Goal: Task Accomplishment & Management: Use online tool/utility

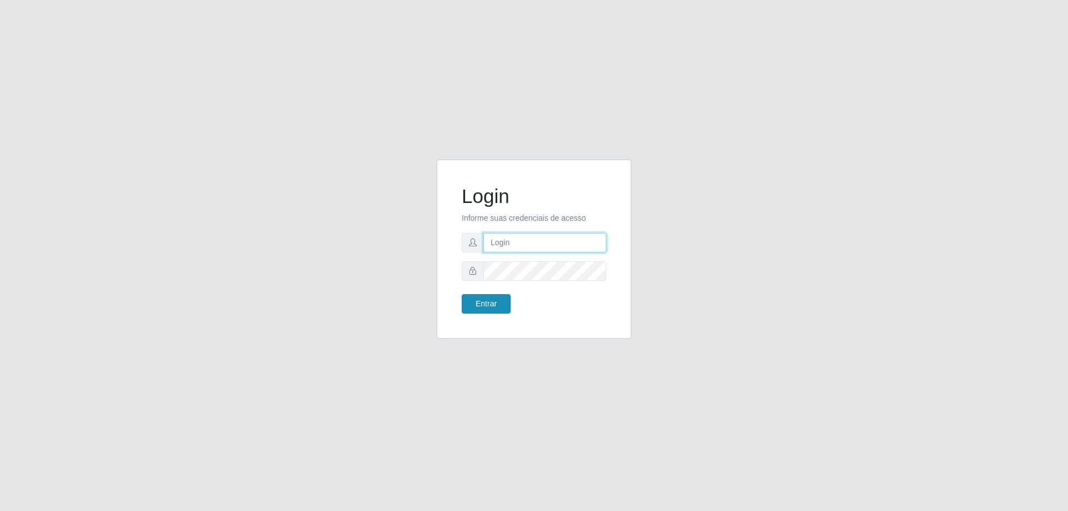
type input "[EMAIL_ADDRESS][DOMAIN_NAME]"
click at [493, 301] on button "Entrar" at bounding box center [485, 303] width 49 height 19
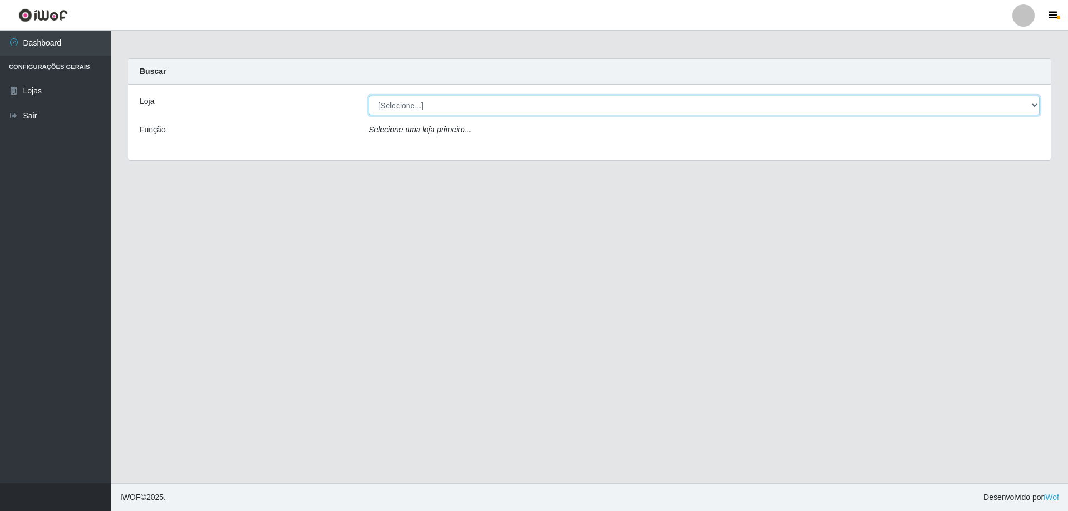
click at [479, 106] on select "[Selecione...] SuperShow Bis - [GEOGRAPHIC_DATA]" at bounding box center [704, 105] width 671 height 19
select select "59"
click at [369, 96] on select "[Selecione...] SuperShow Bis - [GEOGRAPHIC_DATA]" at bounding box center [704, 105] width 671 height 19
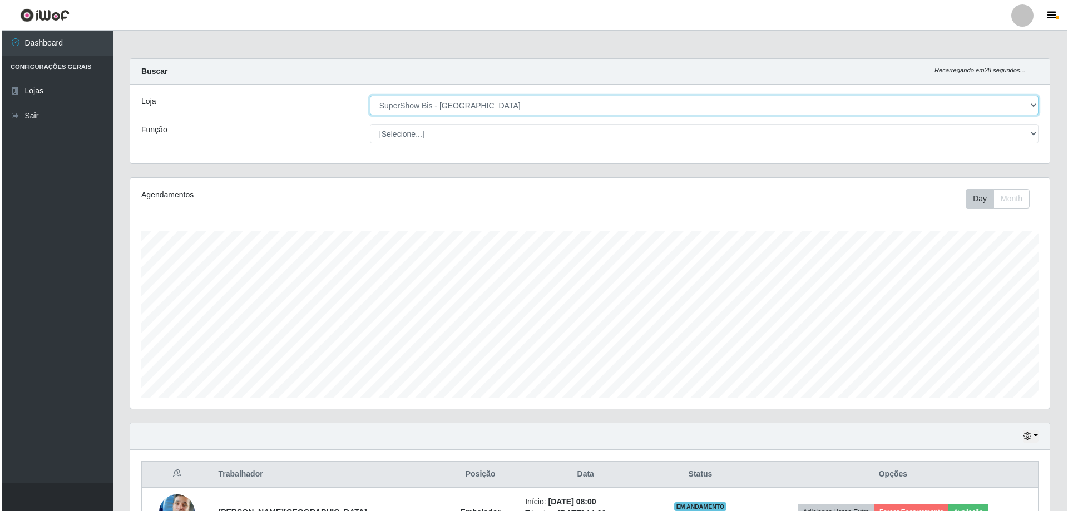
scroll to position [128, 0]
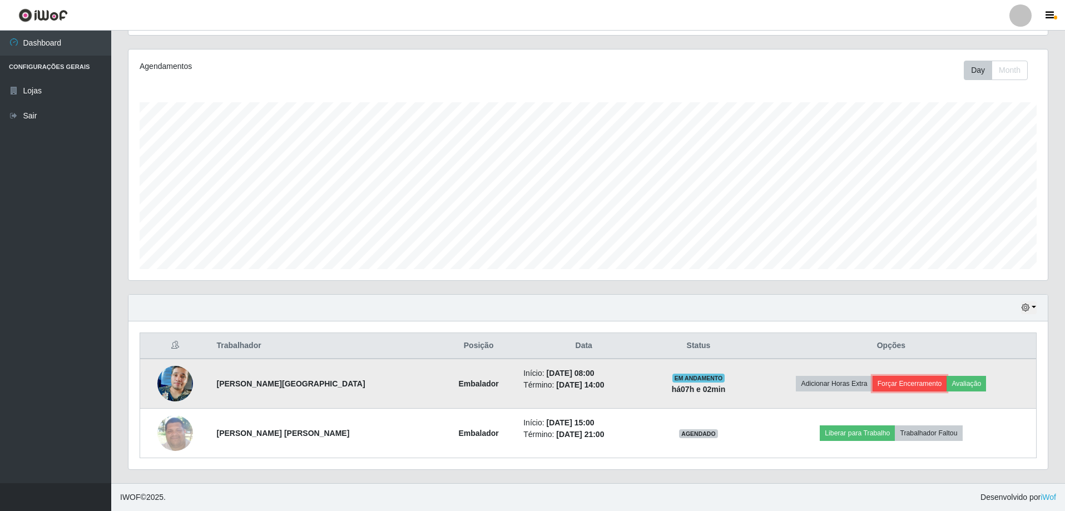
click at [926, 384] on button "Forçar Encerramento" at bounding box center [909, 384] width 75 height 16
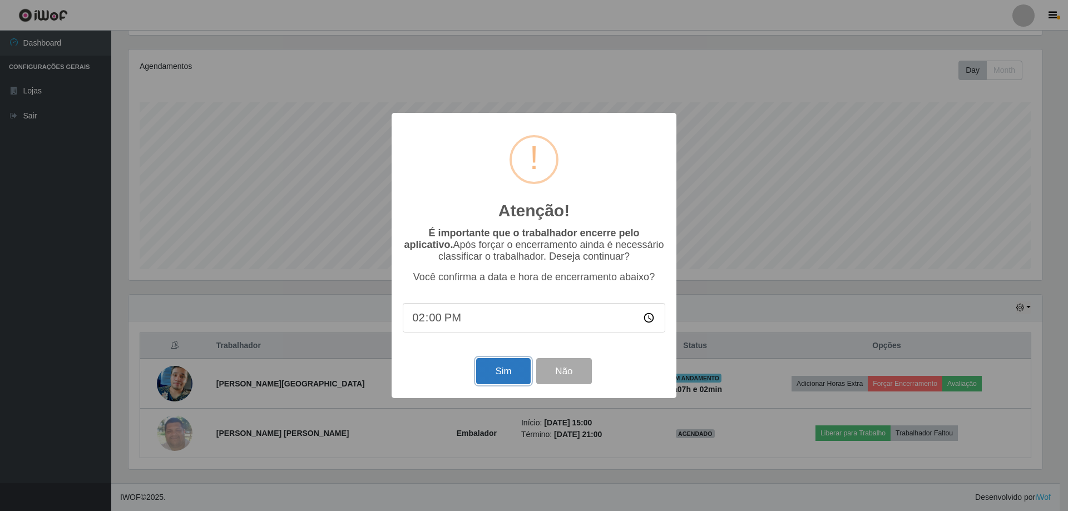
click at [499, 381] on button "Sim" at bounding box center [503, 371] width 54 height 26
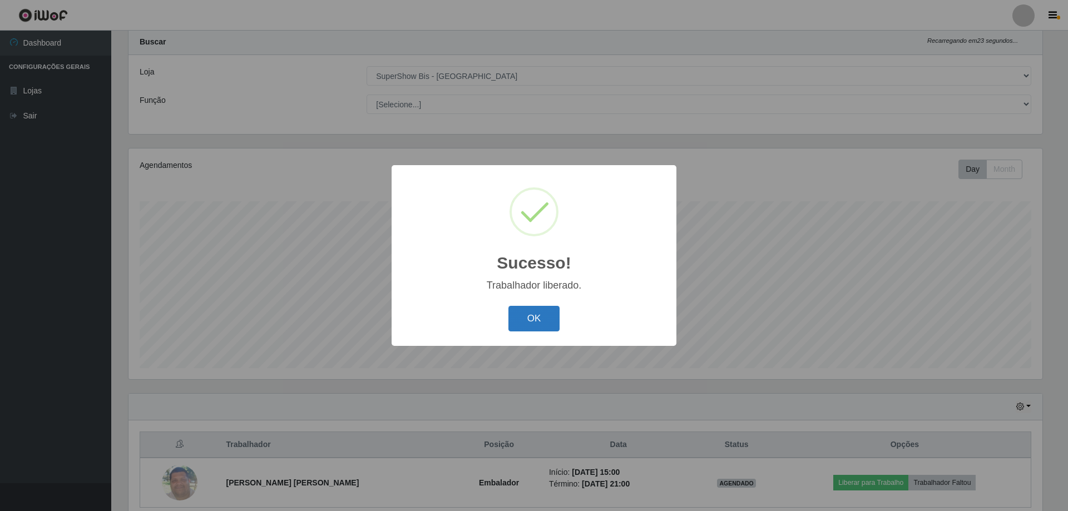
click at [524, 314] on button "OK" at bounding box center [534, 319] width 52 height 26
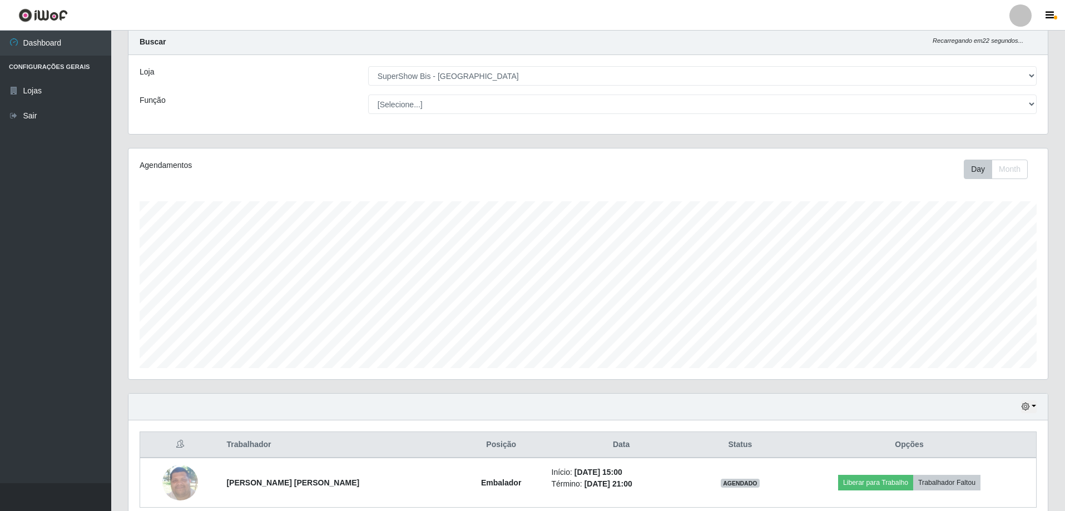
scroll to position [79, 0]
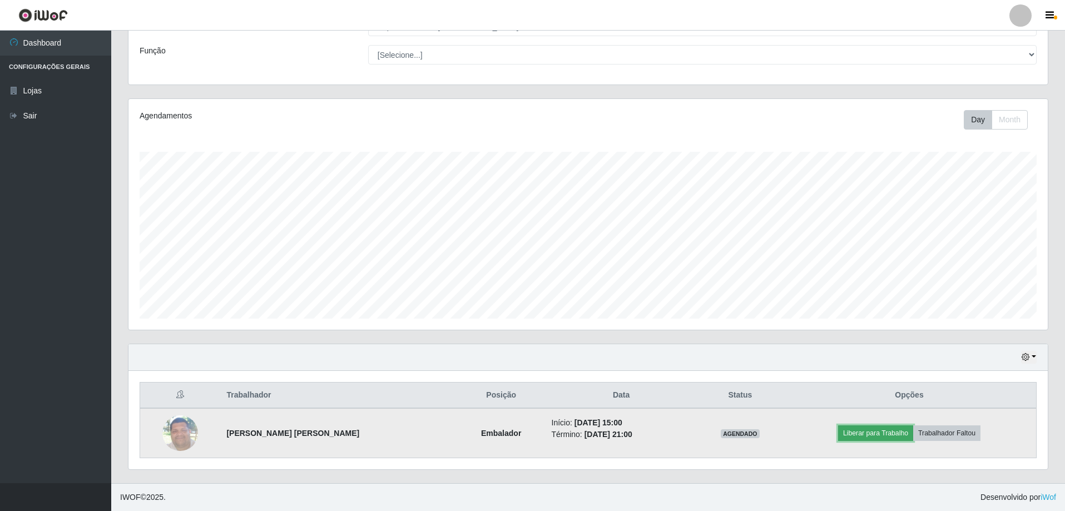
click at [873, 434] on button "Liberar para Trabalho" at bounding box center [875, 433] width 75 height 16
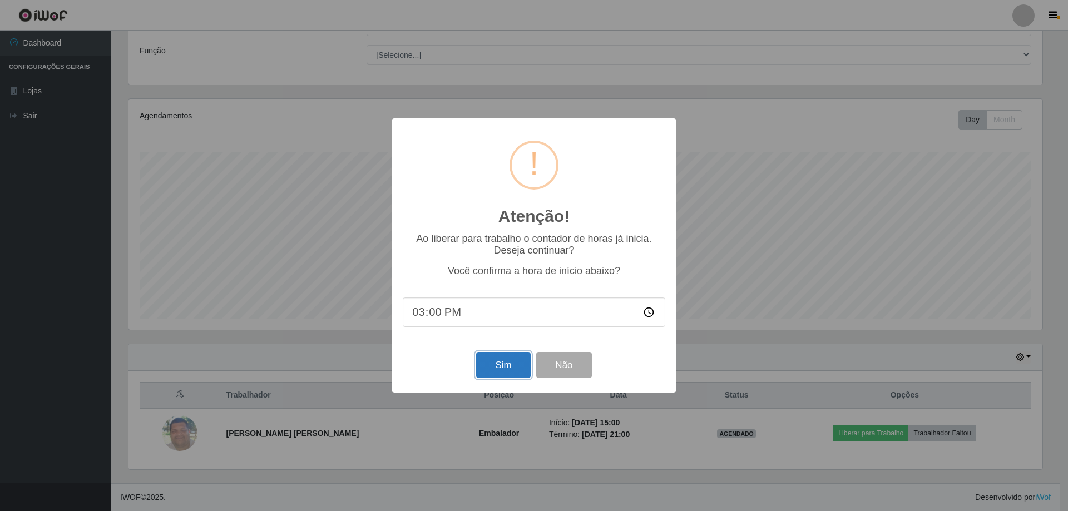
click at [510, 364] on button "Sim" at bounding box center [503, 365] width 54 height 26
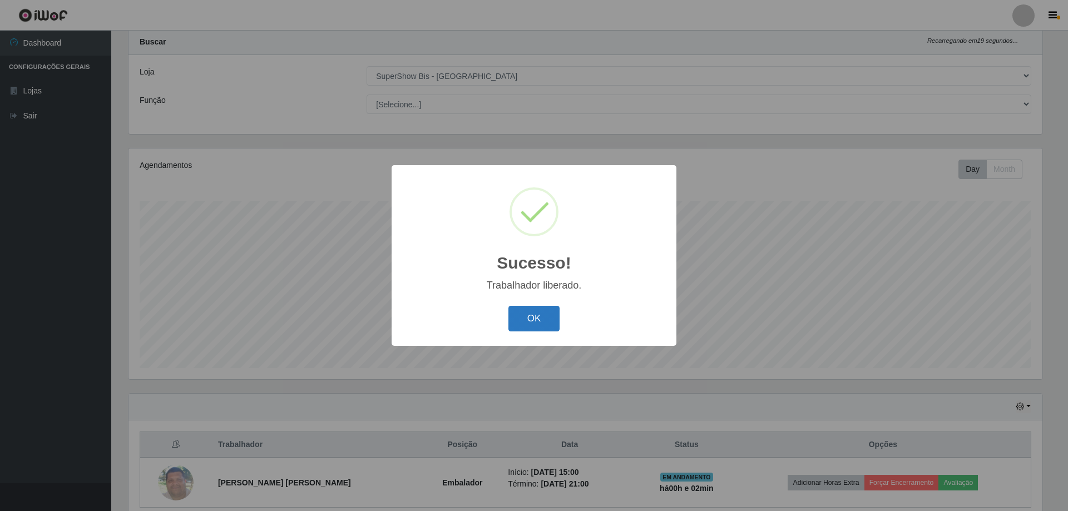
click at [535, 314] on button "OK" at bounding box center [534, 319] width 52 height 26
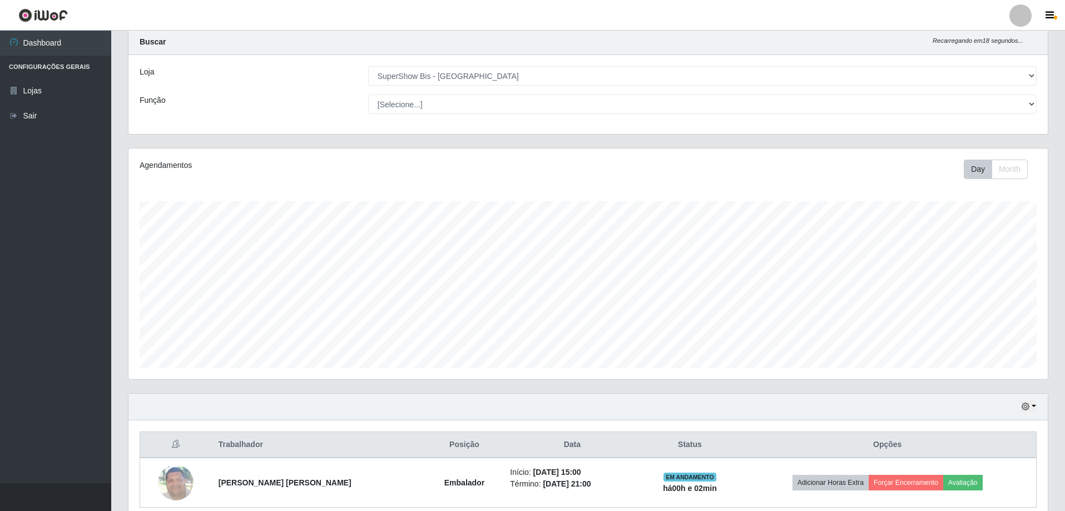
scroll to position [79, 0]
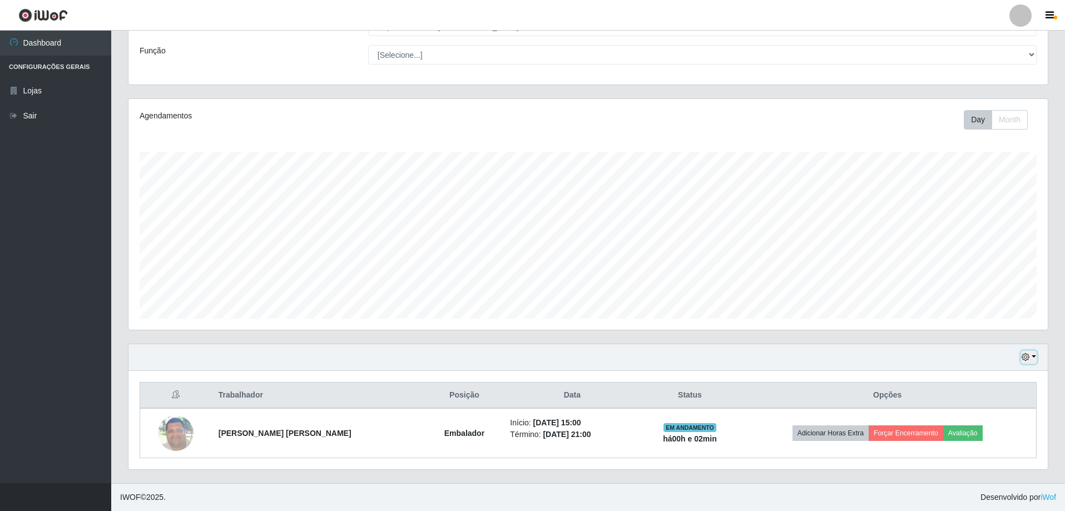
click at [1026, 358] on icon "button" at bounding box center [1025, 357] width 8 height 8
click at [984, 270] on button "1 dia" at bounding box center [992, 268] width 88 height 23
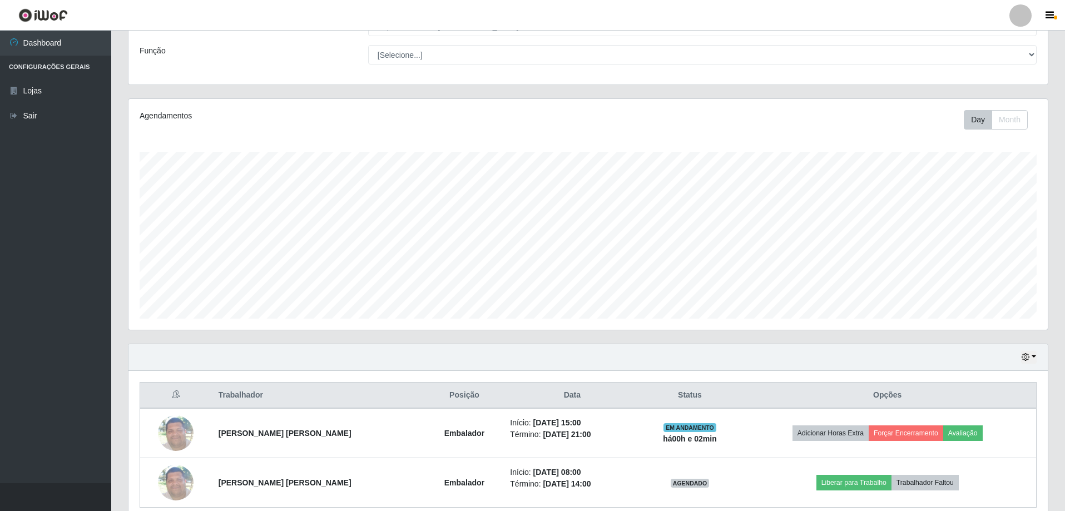
scroll to position [128, 0]
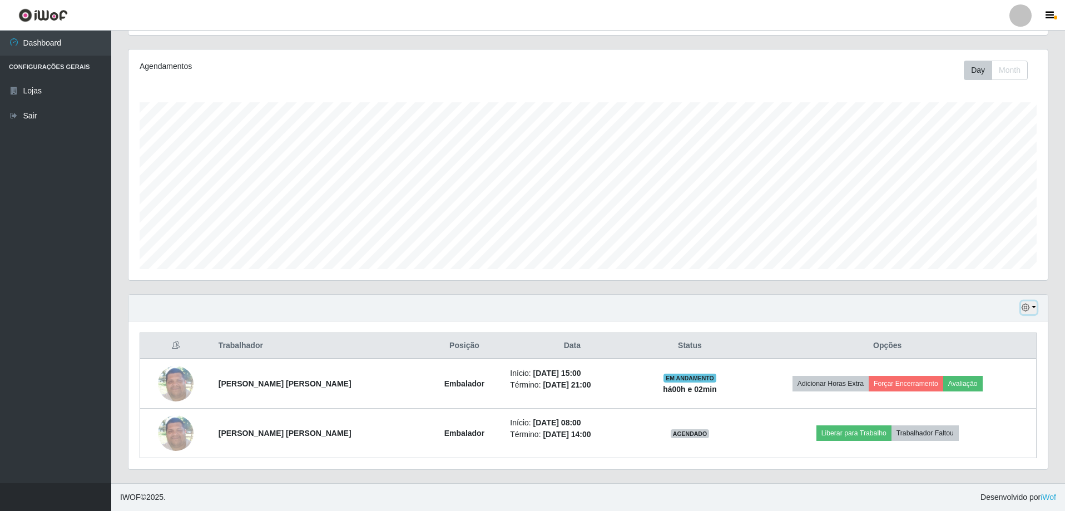
click at [1032, 304] on button "button" at bounding box center [1029, 307] width 16 height 13
click at [985, 328] on button "Hoje" at bounding box center [992, 327] width 88 height 23
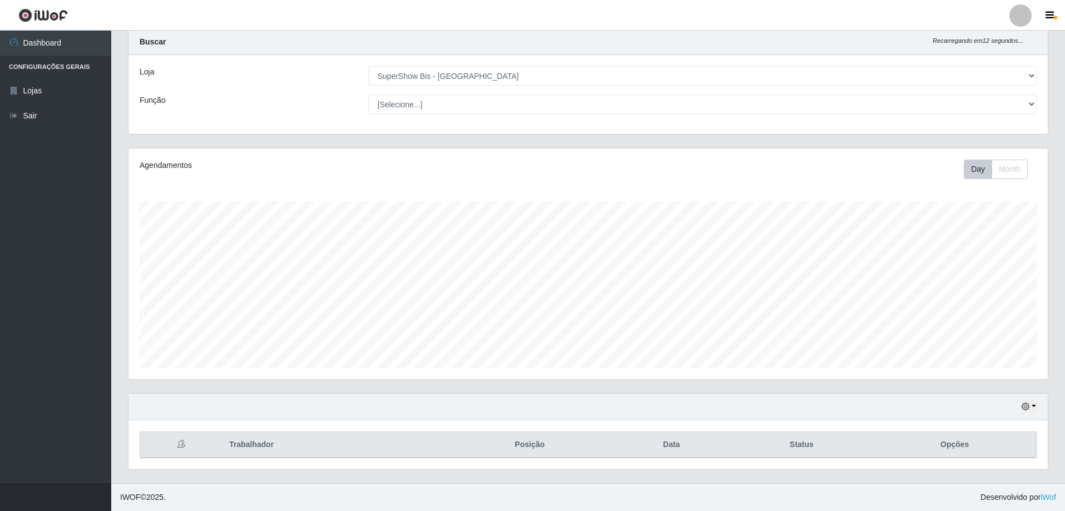
scroll to position [79, 0]
